Goal: Task Accomplishment & Management: Manage account settings

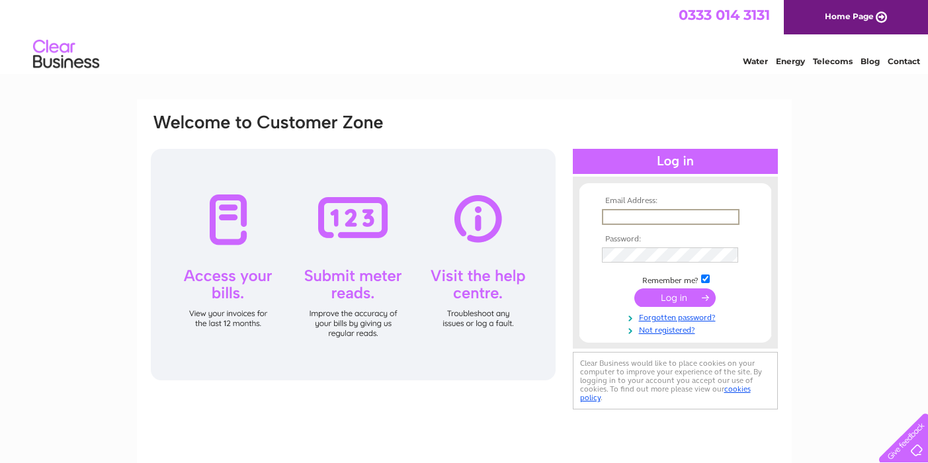
type input "yvonne.boa2@highlifehighland.com"
click at [660, 298] on input "submit" at bounding box center [674, 296] width 81 height 19
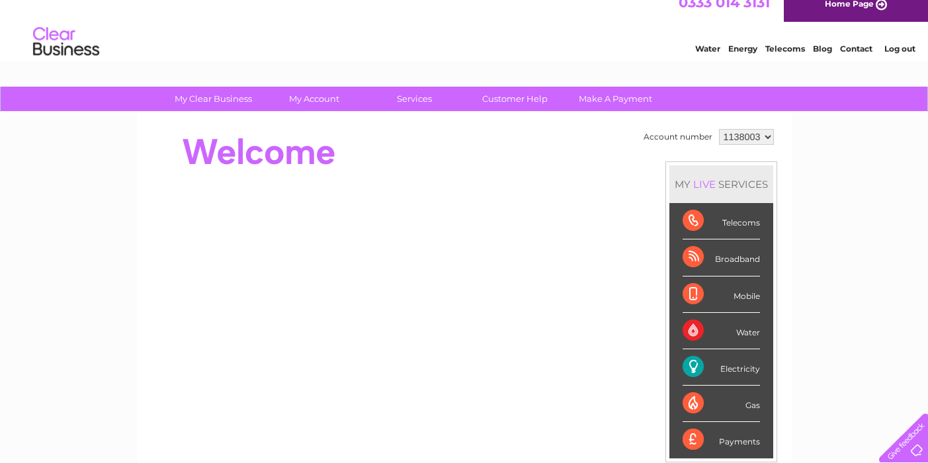
scroll to position [17, 0]
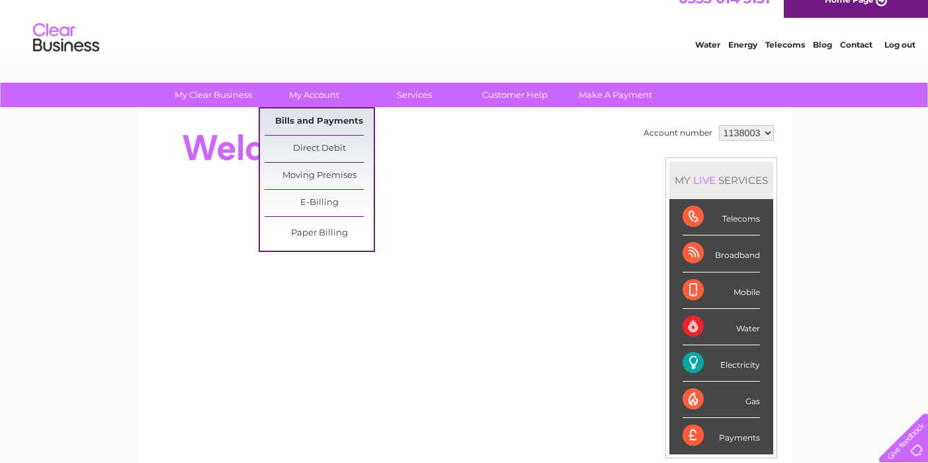
click at [309, 124] on link "Bills and Payments" at bounding box center [319, 121] width 109 height 26
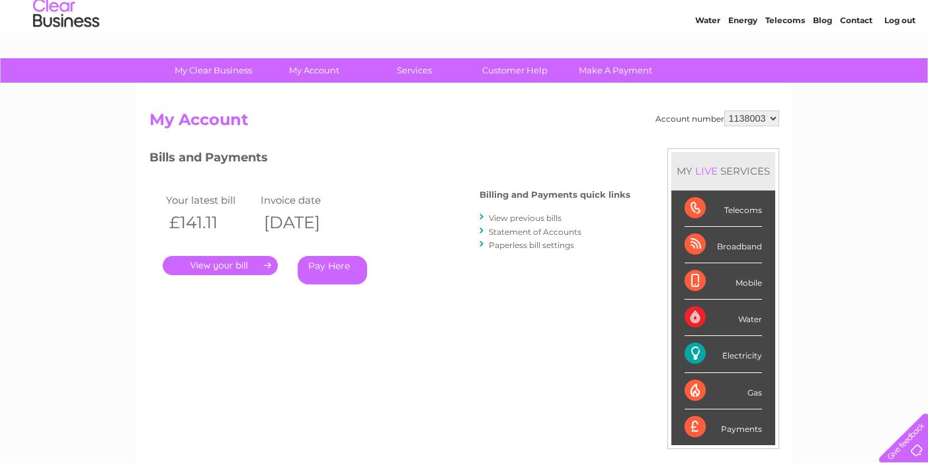
scroll to position [44, 0]
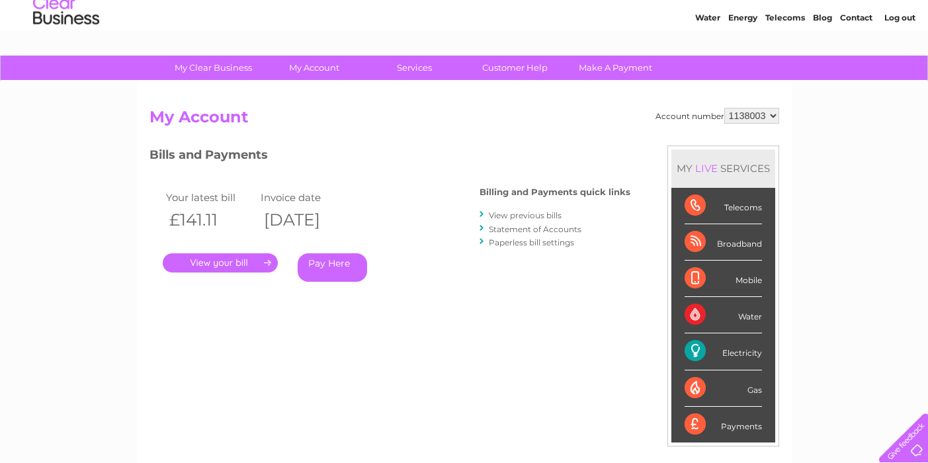
click at [220, 261] on link "." at bounding box center [220, 262] width 115 height 19
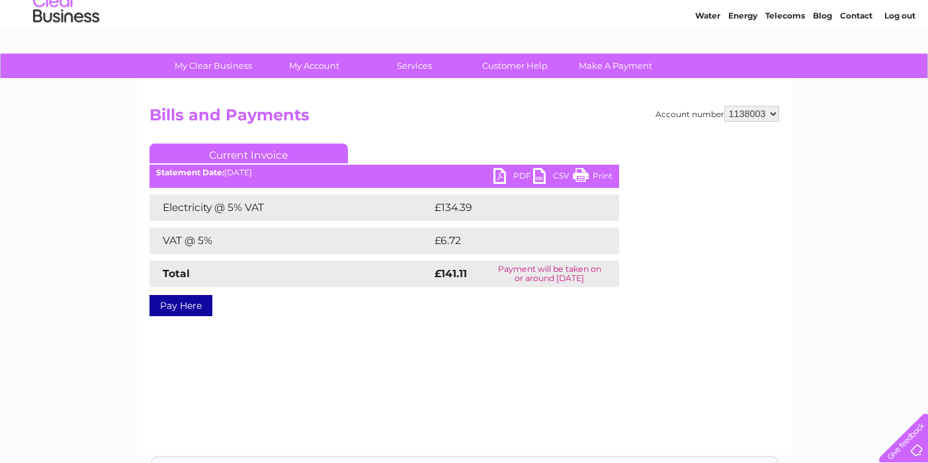
scroll to position [44, 0]
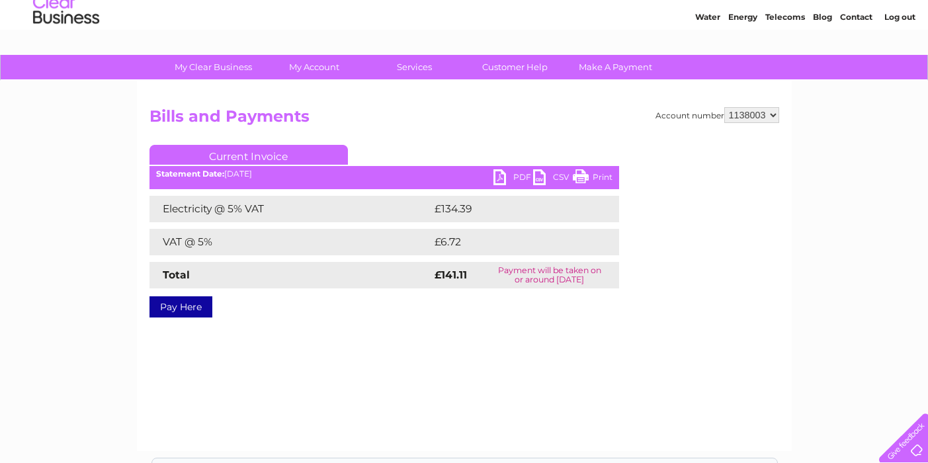
click at [504, 174] on link "PDF" at bounding box center [513, 178] width 40 height 19
click at [518, 178] on link "PDF" at bounding box center [513, 178] width 40 height 19
